Goal: Information Seeking & Learning: Learn about a topic

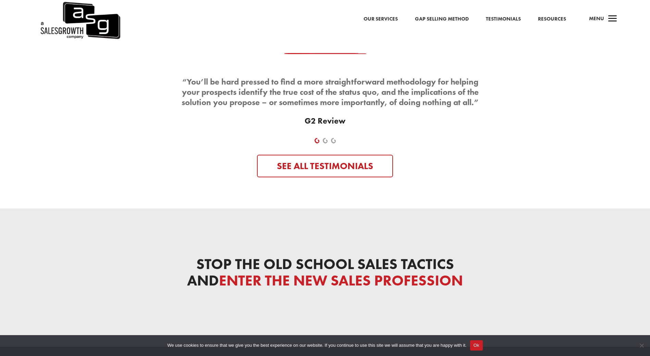
scroll to position [2288, 0]
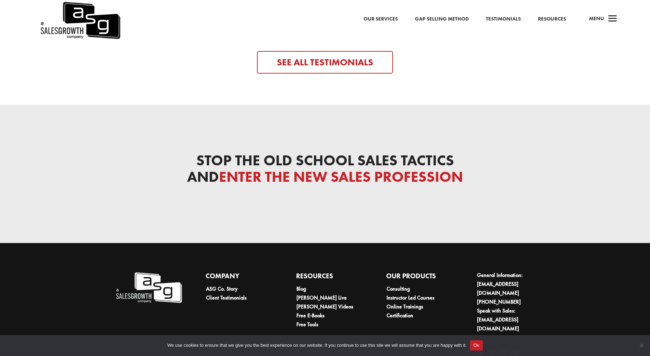
click at [504, 23] on link "Testimonials" at bounding box center [503, 19] width 35 height 9
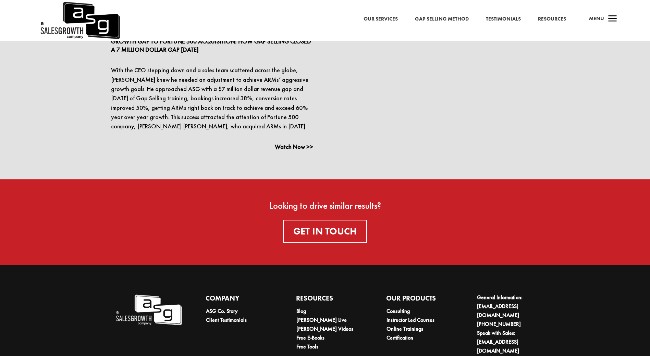
scroll to position [1608, 0]
